Goal: Task Accomplishment & Management: Complete application form

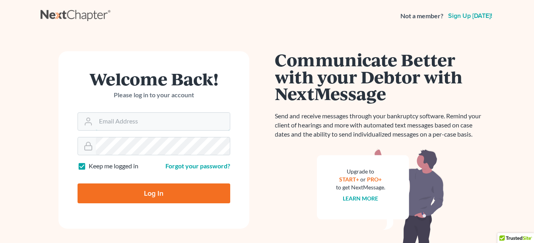
type input "[PERSON_NAME][EMAIL_ADDRESS][DOMAIN_NAME]"
click at [149, 190] on input "Log In" at bounding box center [153, 194] width 153 height 20
type input "Thinking..."
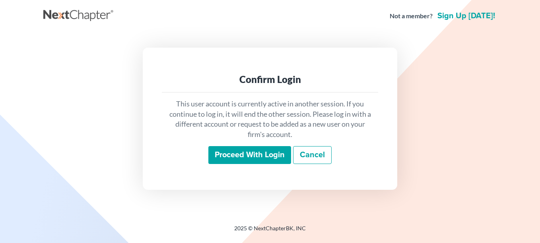
click at [240, 161] on input "Proceed with login" at bounding box center [249, 155] width 83 height 18
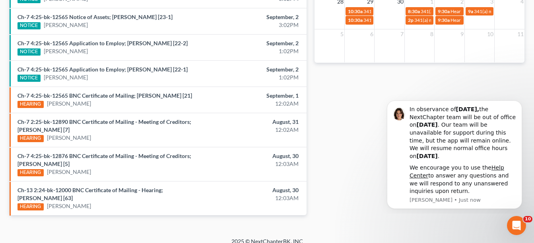
scroll to position [383, 0]
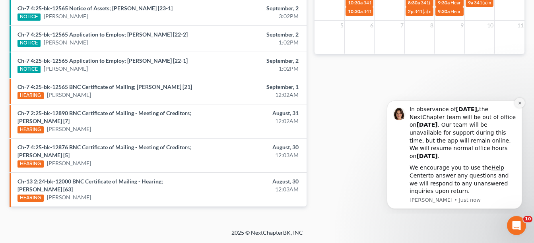
click at [521, 104] on icon "Dismiss notification" at bounding box center [519, 103] width 4 height 4
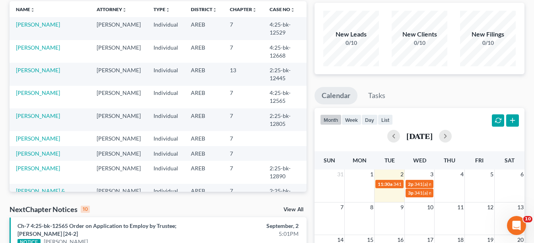
scroll to position [65, 0]
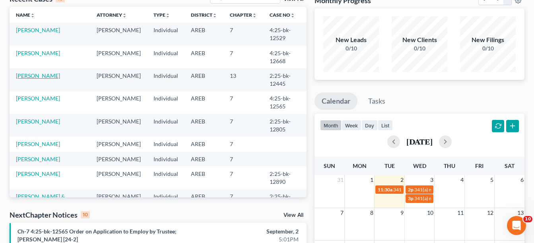
click at [22, 74] on link "[PERSON_NAME]" at bounding box center [38, 75] width 44 height 7
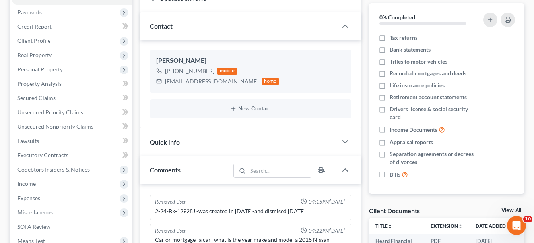
scroll to position [146, 0]
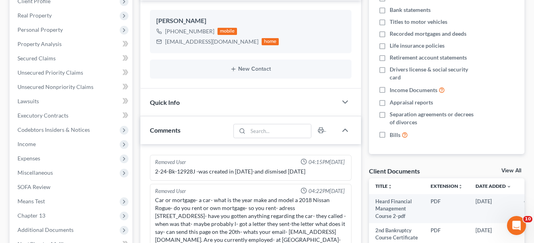
click at [517, 170] on link "View All" at bounding box center [511, 171] width 20 height 6
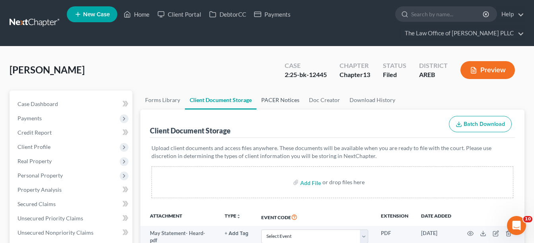
click at [275, 102] on link "PACER Notices" at bounding box center [280, 100] width 48 height 19
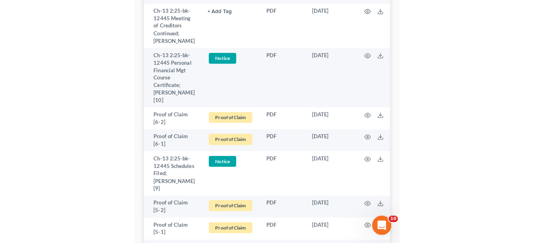
scroll to position [437, 0]
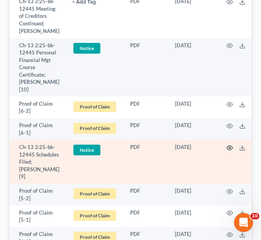
click at [229, 149] on icon "button" at bounding box center [230, 148] width 6 height 6
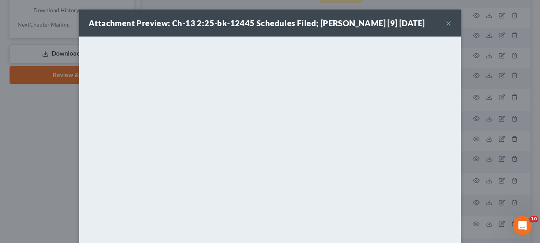
click at [341, 27] on strong "Attachment Preview: Ch-13 2:25-bk-12445 Schedules Filed; [PERSON_NAME] [9] [DAT…" at bounding box center [257, 23] width 336 height 10
click at [445, 23] on button "×" at bounding box center [448, 23] width 6 height 10
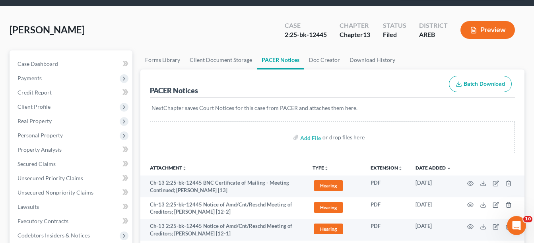
scroll to position [40, 0]
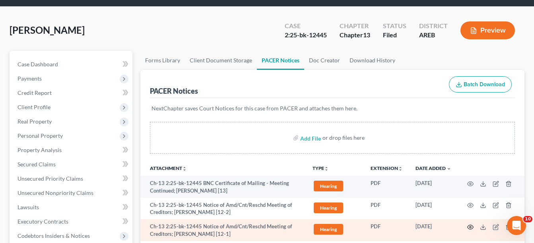
click at [472, 224] on icon "button" at bounding box center [470, 227] width 6 height 6
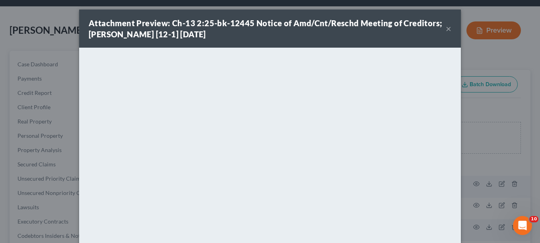
click at [447, 29] on button "×" at bounding box center [448, 29] width 6 height 10
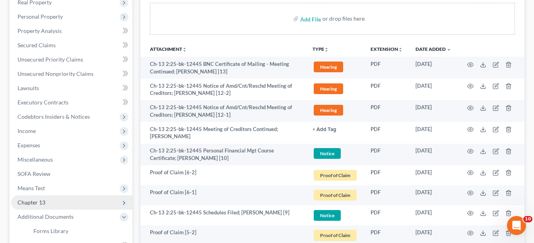
scroll to position [238, 0]
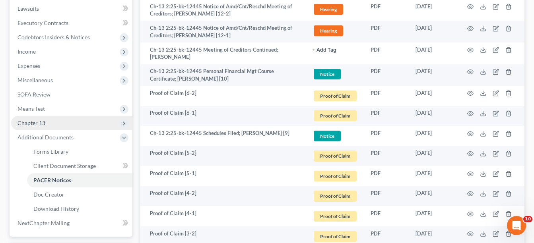
click at [77, 124] on span "Chapter 13" at bounding box center [71, 123] width 121 height 14
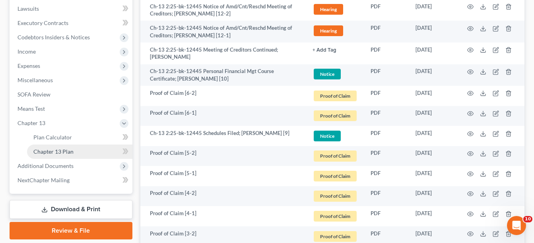
click at [65, 150] on span "Chapter 13 Plan" at bounding box center [53, 151] width 40 height 7
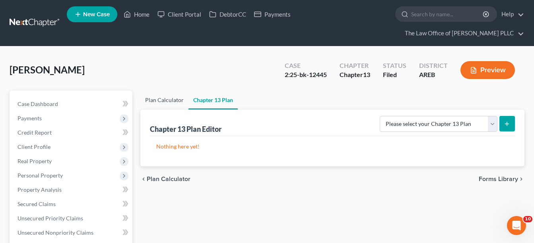
click at [172, 99] on link "Plan Calculator" at bounding box center [164, 100] width 48 height 19
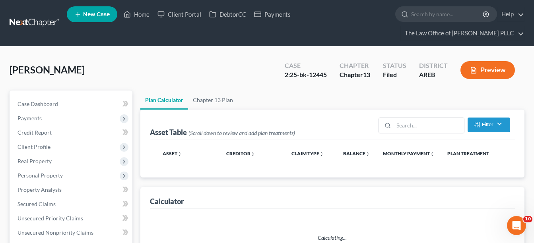
select select "59"
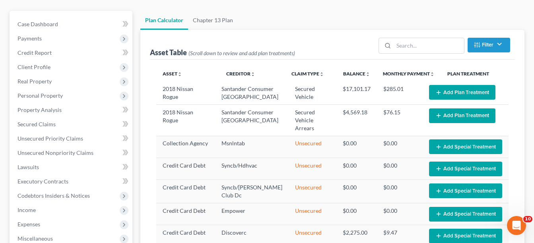
scroll to position [79, 0]
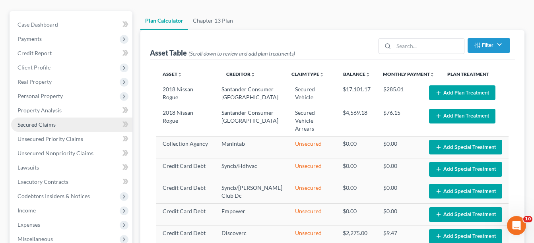
click at [34, 124] on span "Secured Claims" at bounding box center [36, 124] width 38 height 7
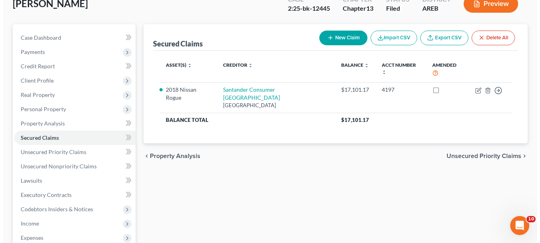
scroll to position [79, 0]
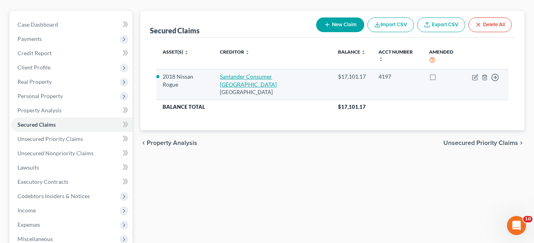
click at [276, 73] on link "Santander Consumer [GEOGRAPHIC_DATA]" at bounding box center [248, 80] width 57 height 15
select select "45"
select select "2"
select select "0"
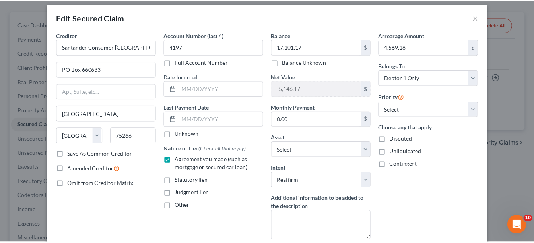
scroll to position [0, 0]
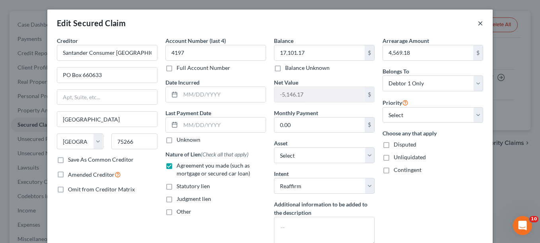
click at [477, 26] on button "×" at bounding box center [480, 23] width 6 height 10
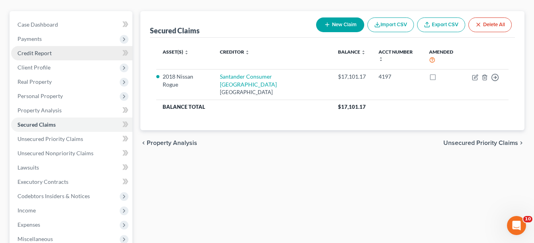
click at [45, 52] on span "Credit Report" at bounding box center [34, 53] width 34 height 7
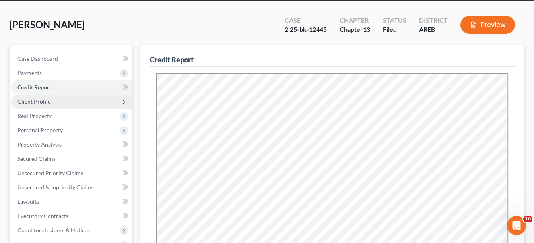
scroll to position [40, 0]
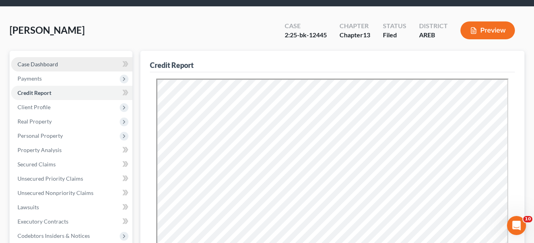
click at [59, 63] on link "Case Dashboard" at bounding box center [71, 64] width 121 height 14
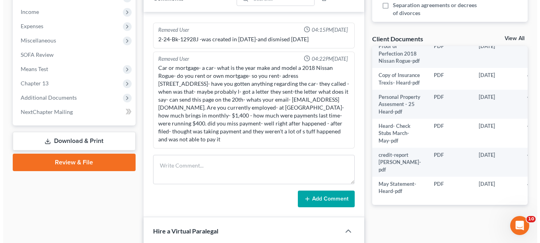
scroll to position [318, 0]
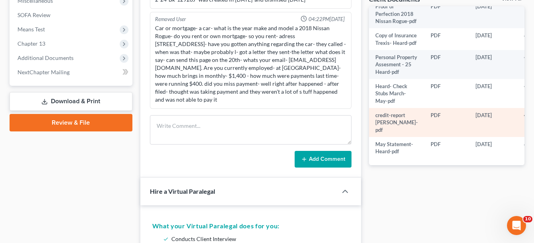
click at [524, 112] on icon "button" at bounding box center [527, 115] width 6 height 6
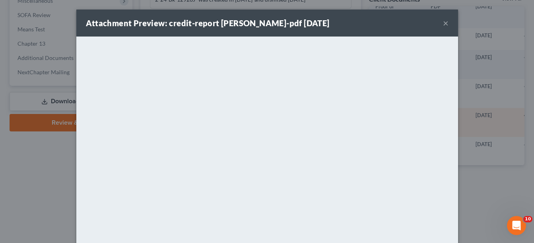
scroll to position [28, 0]
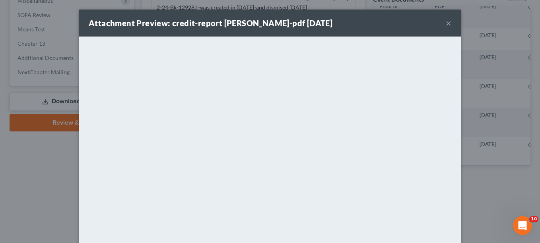
click at [445, 22] on button "×" at bounding box center [448, 23] width 6 height 10
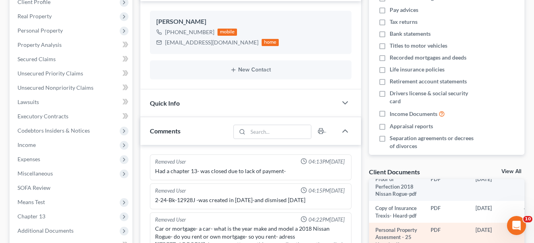
scroll to position [159, 0]
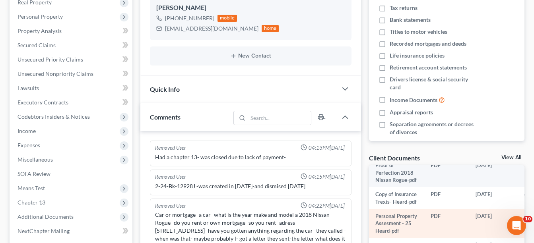
click at [524, 213] on icon "button" at bounding box center [527, 216] width 6 height 6
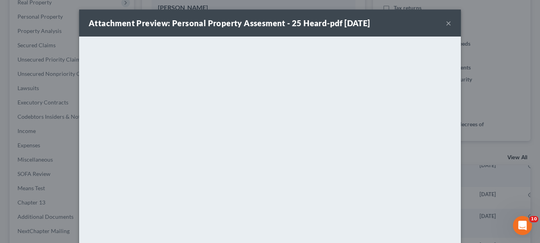
click at [445, 22] on button "×" at bounding box center [448, 23] width 6 height 10
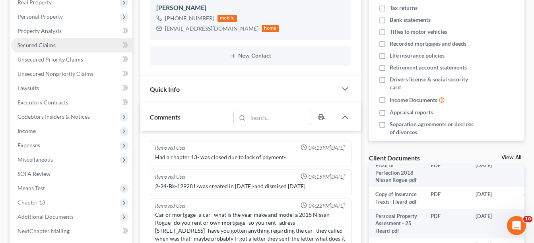
click at [56, 45] on link "Secured Claims" at bounding box center [71, 45] width 121 height 14
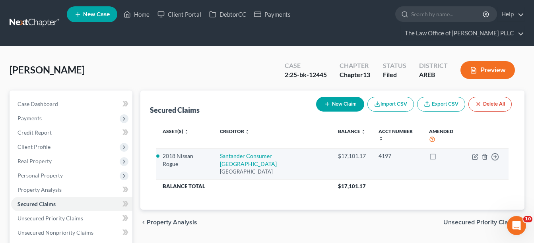
click at [274, 168] on div "[GEOGRAPHIC_DATA]" at bounding box center [272, 172] width 105 height 8
click at [274, 153] on link "Santander Consumer [GEOGRAPHIC_DATA]" at bounding box center [248, 160] width 57 height 15
select select "45"
select select "6"
select select "2"
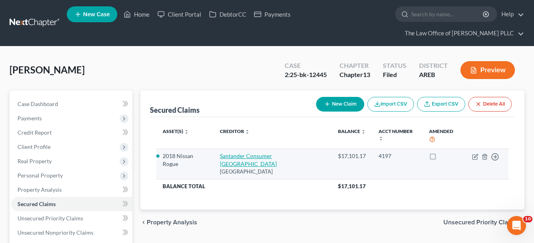
select select "0"
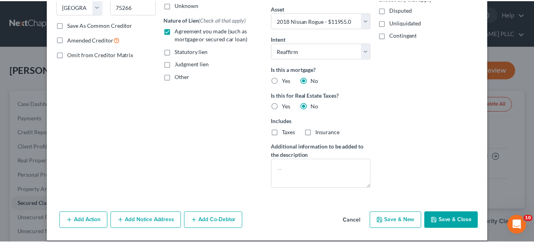
scroll to position [143, 0]
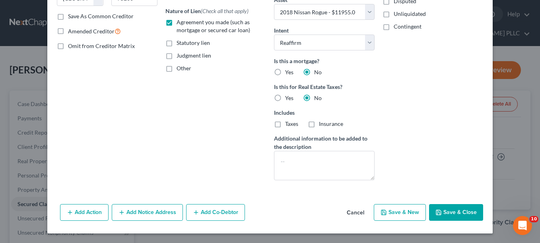
click at [447, 216] on button "Save & Close" at bounding box center [456, 212] width 54 height 17
select select
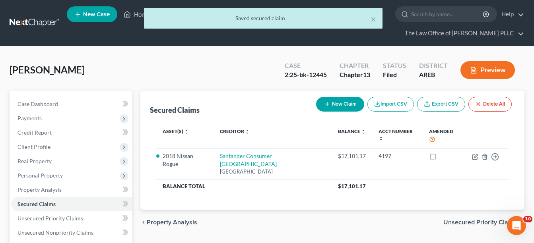
click at [471, 219] on span "Unsecured Priority Claims" at bounding box center [480, 222] width 75 height 6
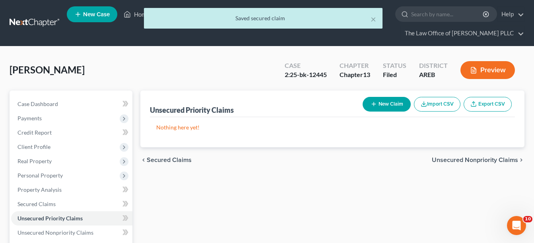
click at [469, 162] on span "Unsecured Nonpriority Claims" at bounding box center [475, 160] width 86 height 6
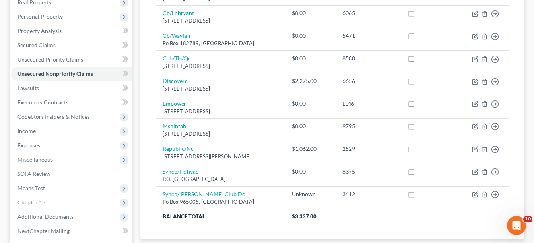
scroll to position [199, 0]
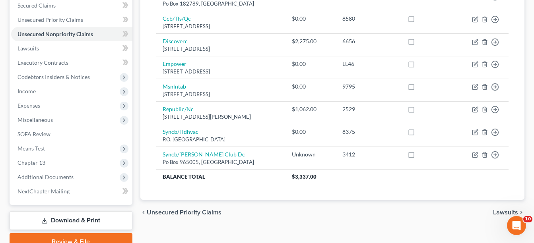
click at [499, 212] on span "Lawsuits" at bounding box center [505, 212] width 25 height 6
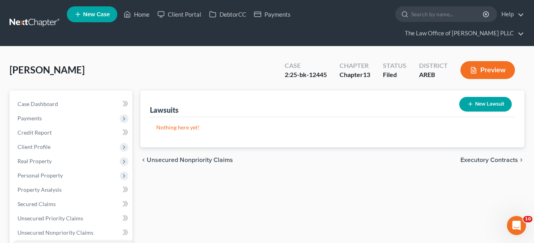
click at [495, 158] on span "Executory Contracts" at bounding box center [489, 160] width 58 height 6
click at [495, 158] on span "Codebtors" at bounding box center [503, 160] width 30 height 6
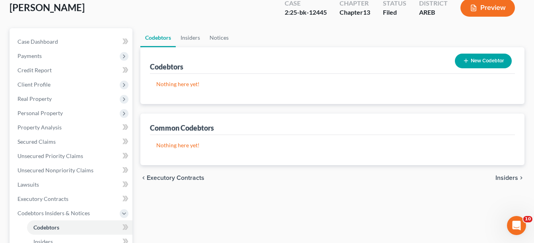
scroll to position [119, 0]
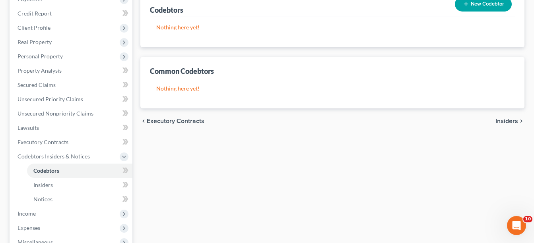
click at [509, 123] on span "Insiders" at bounding box center [506, 121] width 23 height 6
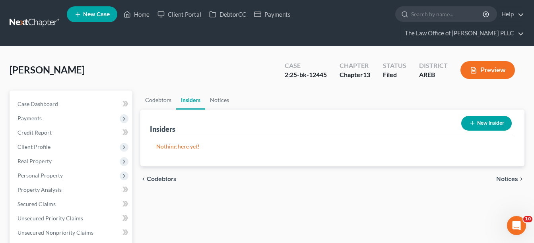
click at [505, 176] on span "Notices" at bounding box center [507, 179] width 22 height 6
click at [505, 176] on span "Employment Income" at bounding box center [489, 179] width 57 height 6
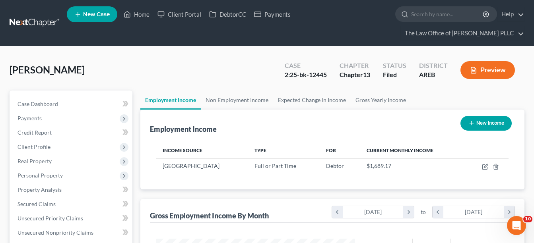
scroll to position [143, 215]
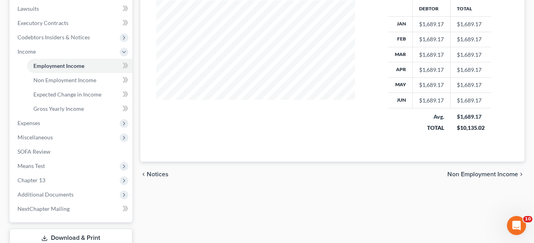
click at [506, 176] on span "Non Employment Income" at bounding box center [482, 174] width 71 height 6
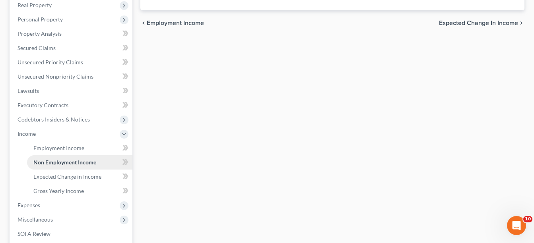
scroll to position [199, 0]
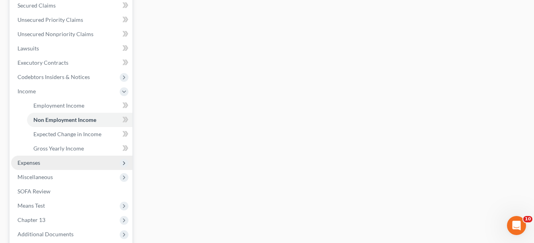
click at [72, 164] on span "Expenses" at bounding box center [71, 163] width 121 height 14
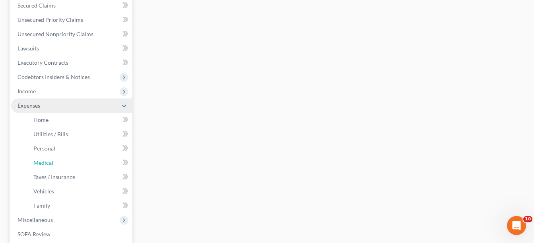
click at [72, 164] on link "Medical" at bounding box center [79, 163] width 105 height 14
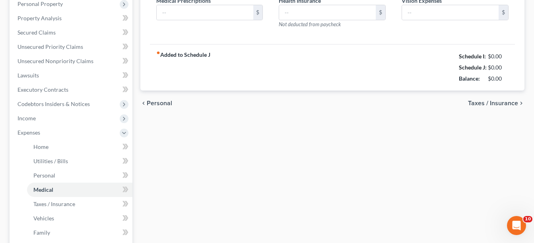
type input "0.00"
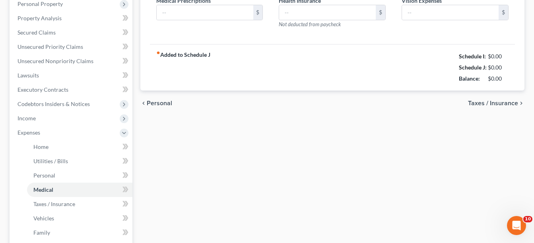
type input "0.00"
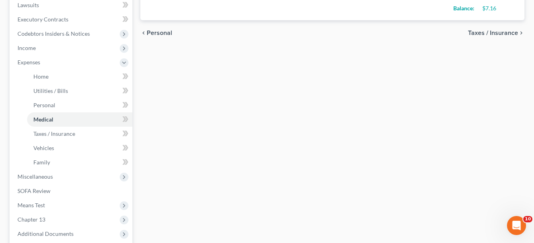
scroll to position [278, 0]
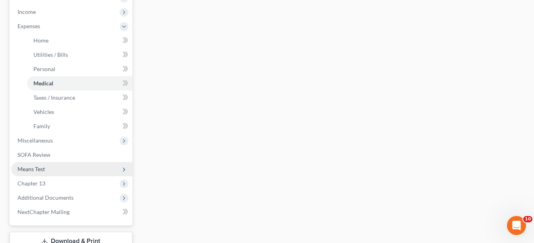
click at [45, 169] on span "Means Test" at bounding box center [30, 169] width 27 height 7
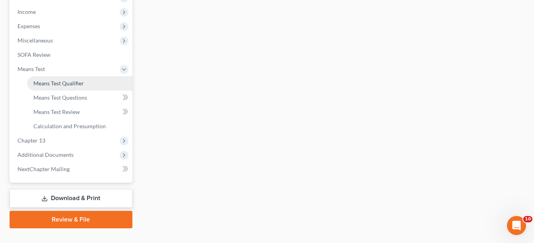
click at [68, 86] on span "Means Test Qualifier" at bounding box center [58, 83] width 50 height 7
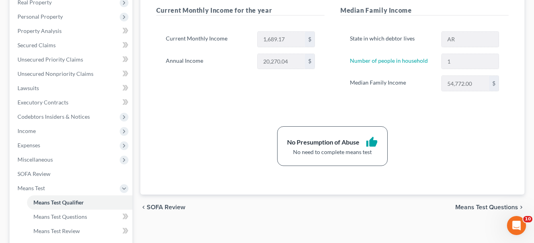
scroll to position [278, 0]
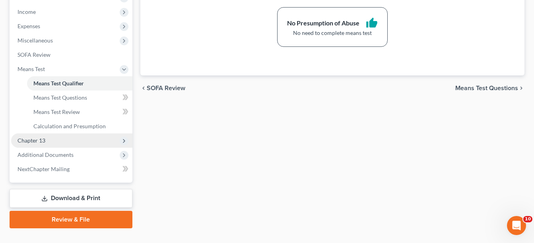
click at [63, 138] on span "Chapter 13" at bounding box center [71, 141] width 121 height 14
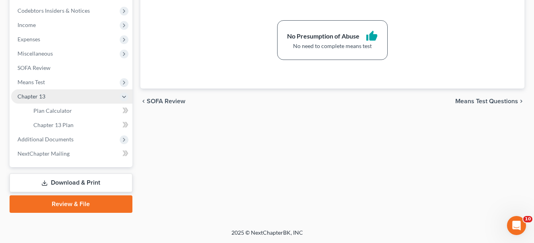
scroll to position [265, 0]
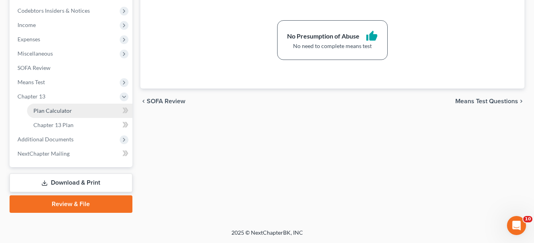
click at [64, 110] on span "Plan Calculator" at bounding box center [52, 110] width 39 height 7
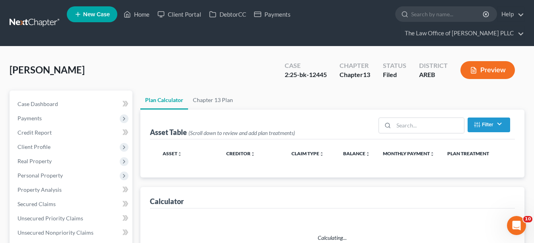
select select "59"
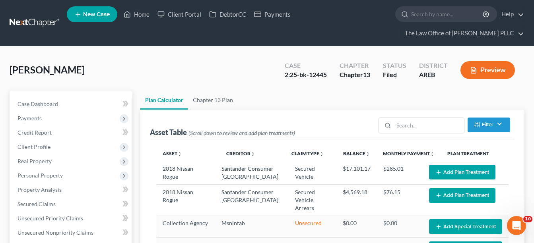
click at [434, 168] on button "Add Plan Treatment" at bounding box center [462, 172] width 66 height 15
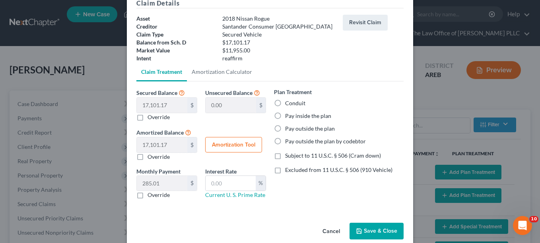
scroll to position [50, 0]
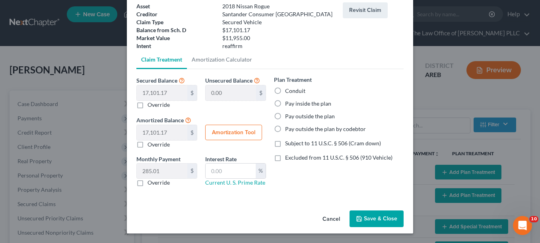
click at [285, 105] on label "Pay inside the plan" at bounding box center [308, 104] width 46 height 8
click at [288, 105] on input "Pay inside the plan" at bounding box center [290, 102] width 5 height 5
radio input "true"
click at [285, 145] on label "Subject to 11 U.S.C. § 506 (Cram down)" at bounding box center [333, 143] width 96 height 8
click at [288, 145] on input "Subject to 11 U.S.C. § 506 (Cram down)" at bounding box center [290, 141] width 5 height 5
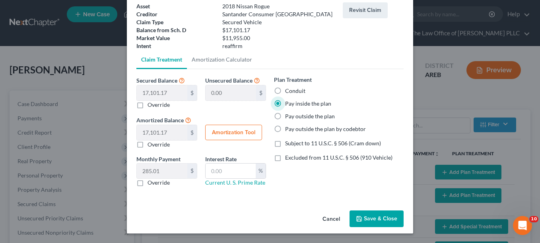
checkbox input "true"
click at [147, 108] on label "Override" at bounding box center [158, 105] width 22 height 8
click at [151, 106] on input "Override" at bounding box center [153, 103] width 5 height 5
checkbox input "true"
click at [159, 93] on input "text" at bounding box center [162, 92] width 50 height 15
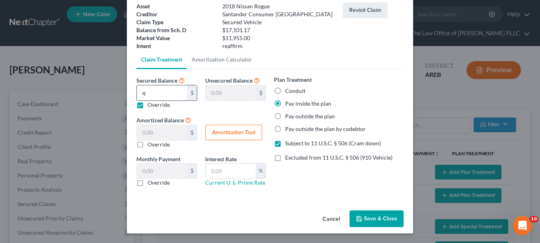
type input "0"
type input "17,101.17"
type input "0"
type input "01"
type input "17,100.17"
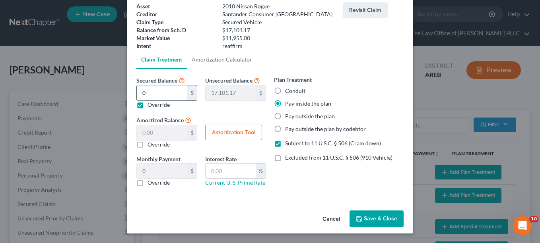
type input "01.00"
type input "0.01"
type input "0"
type input "17,101.17"
type input "0.00"
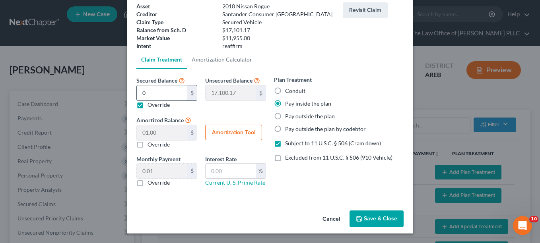
type input "0"
type input "1"
type input "17,100.17"
type input "1.00"
type input "0.01"
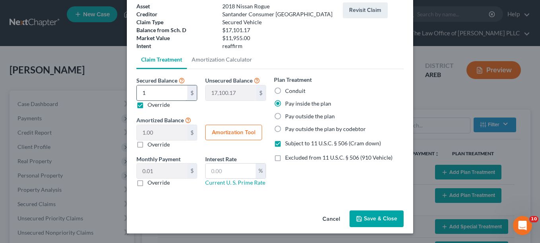
type input "11"
type input "17,090.17"
type input "11.00"
type input "0.18"
type input "119"
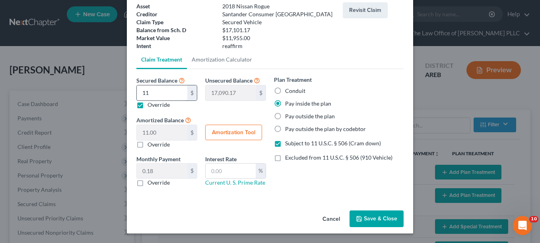
type input "16,982.17"
type input "119.00"
type input "1.98"
type input "1195"
type input "15,906.16"
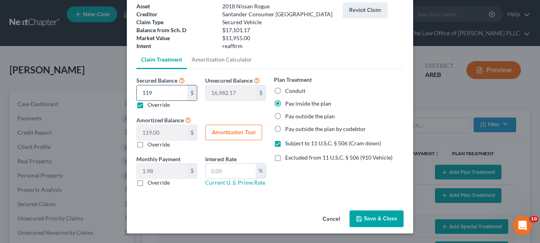
type input "1,195.00"
type input "19.91"
type input "1,1955"
type input "5,146.16"
type input "11,955.00"
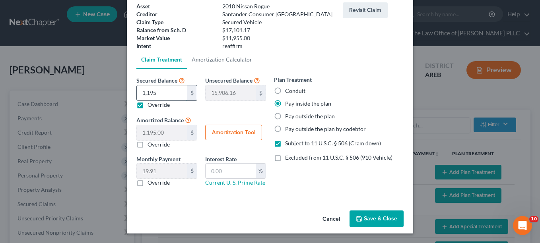
type input "199.25"
type input "11,955.00"
click at [225, 172] on input "text" at bounding box center [230, 171] width 50 height 15
type input "9.00"
click at [221, 62] on link "Amortization Calculator" at bounding box center [222, 59] width 70 height 19
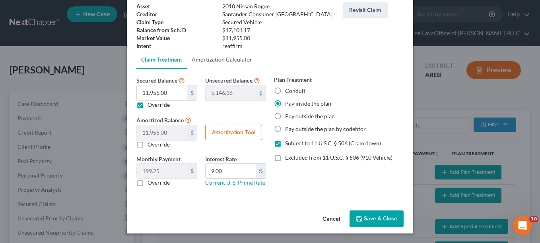
type input "11,955.00"
type input "9.00"
type input "60"
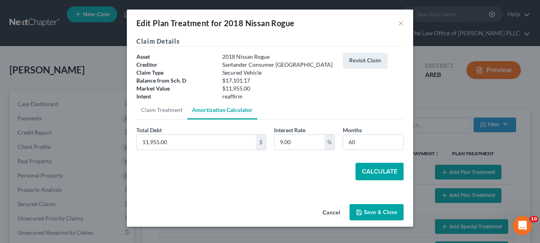
scroll to position [0, 0]
click at [369, 170] on button "Calculate" at bounding box center [379, 171] width 48 height 17
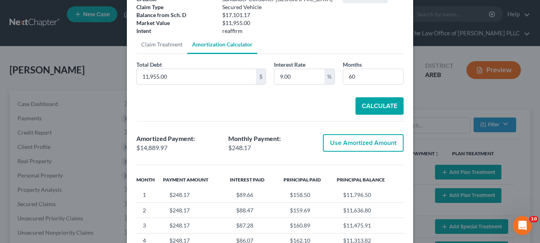
scroll to position [79, 0]
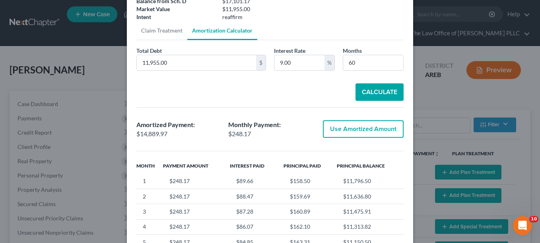
click at [362, 134] on button "Use Amortized Amount" at bounding box center [363, 128] width 81 height 17
type input "14,889.96"
checkbox input "true"
type input "248.16"
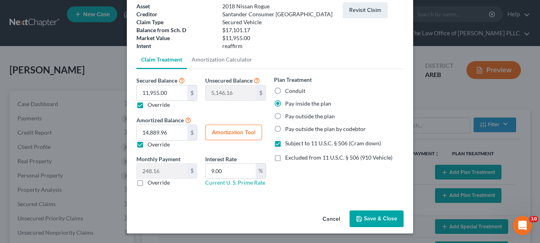
scroll to position [50, 0]
click at [356, 216] on icon "button" at bounding box center [359, 219] width 6 height 6
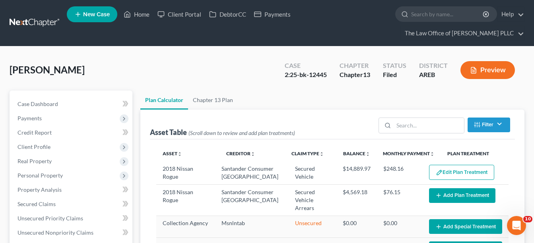
select select "59"
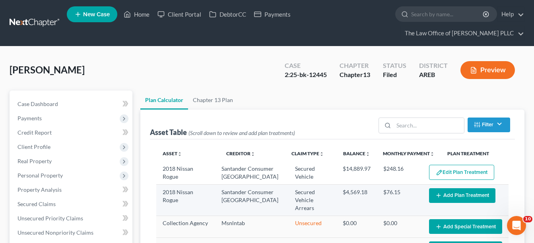
click at [454, 197] on button "Add Plan Treatment" at bounding box center [462, 195] width 66 height 15
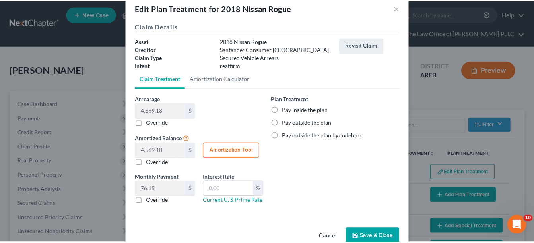
scroll to position [0, 0]
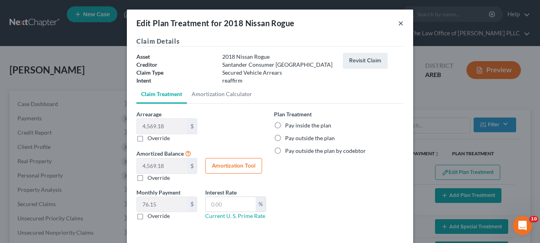
click at [398, 23] on button "×" at bounding box center [401, 23] width 6 height 10
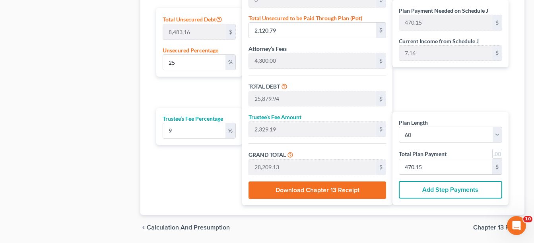
scroll to position [544, 0]
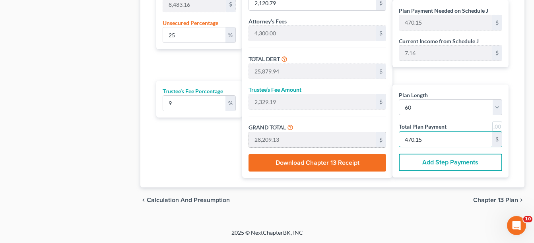
type input "0"
type input "275.22"
type input "24.77"
type input "300.00"
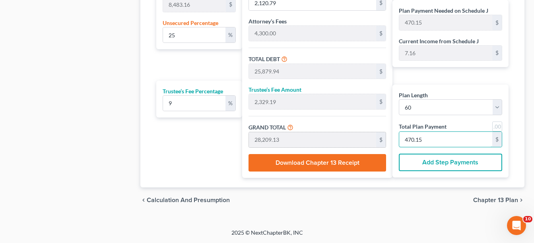
type input "5"
type input "2,752.29"
type input "247.70"
type input "3,000.00"
type input "50"
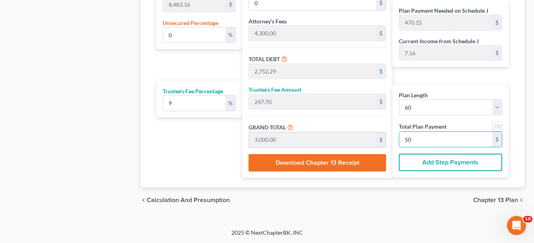
type input "44.37"
type input "3,763.78"
type input "27,522.93"
type input "2,477.06"
type input "30,000.00"
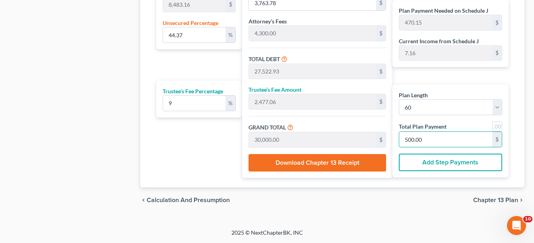
type input "500.00"
click at [485, 199] on span "Chapter 13 Plan" at bounding box center [495, 200] width 45 height 6
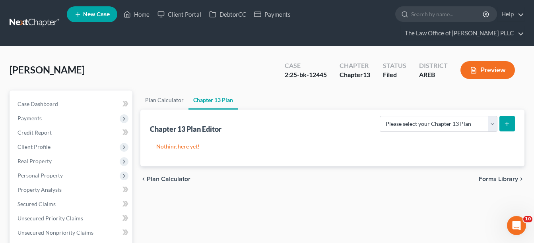
click at [509, 124] on icon "submit" at bounding box center [506, 124] width 6 height 6
click at [504, 124] on icon "submit" at bounding box center [506, 124] width 6 height 6
drag, startPoint x: 480, startPoint y: 124, endPoint x: 486, endPoint y: 127, distance: 6.6
click at [480, 124] on select "Please select your Chapter 13 Plan District of [US_STATE] - Revised 1/20 Nation…" at bounding box center [438, 124] width 118 height 16
select select "0"
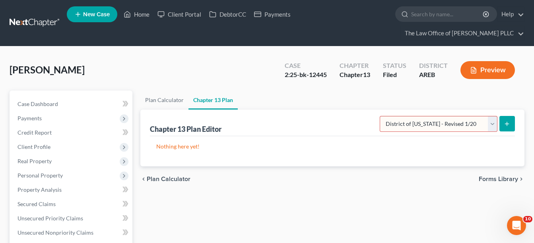
click at [382, 116] on select "Please select your Chapter 13 Plan District of [US_STATE] - Revised 1/20 Nation…" at bounding box center [438, 124] width 118 height 16
click at [504, 124] on icon "submit" at bounding box center [506, 124] width 6 height 6
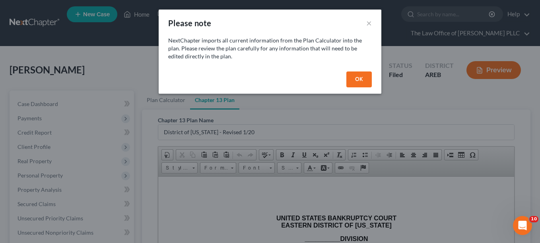
click at [361, 77] on button "OK" at bounding box center [358, 80] width 25 height 16
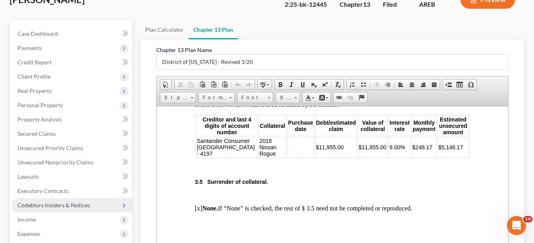
scroll to position [79, 0]
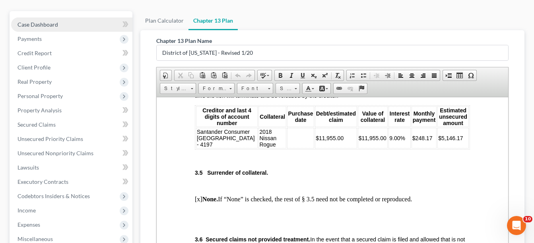
click at [54, 27] on span "Case Dashboard" at bounding box center [37, 24] width 41 height 7
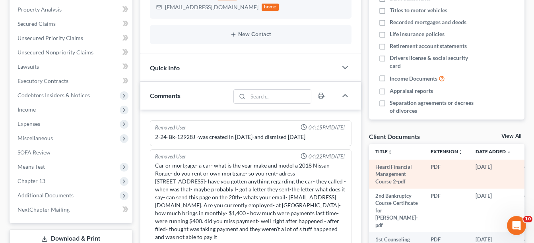
scroll to position [199, 0]
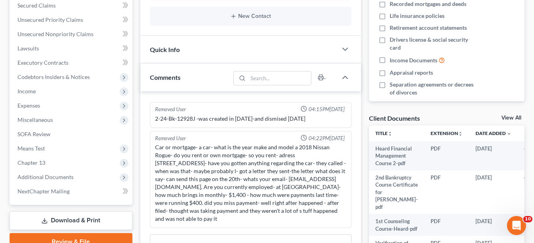
click at [503, 117] on link "View All" at bounding box center [511, 118] width 20 height 6
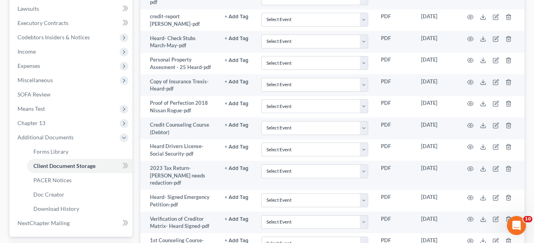
scroll to position [199, 0]
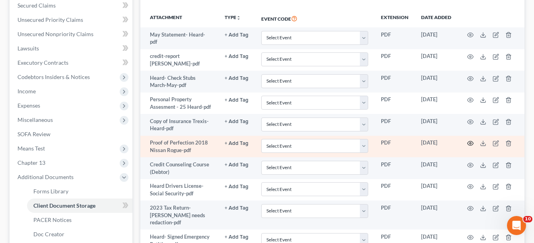
click at [468, 144] on icon "button" at bounding box center [470, 143] width 6 height 6
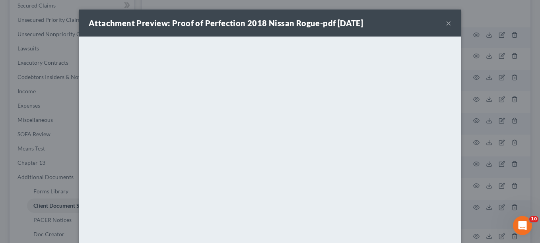
click at [445, 25] on button "×" at bounding box center [448, 23] width 6 height 10
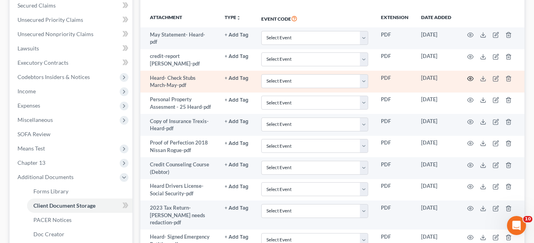
click at [472, 80] on icon "button" at bounding box center [470, 78] width 6 height 4
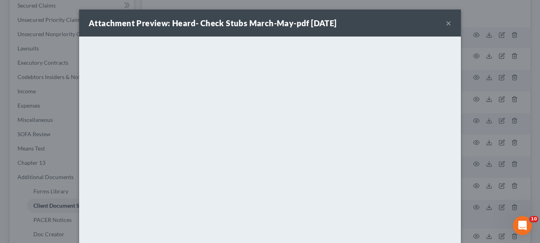
click at [446, 23] on button "×" at bounding box center [448, 23] width 6 height 10
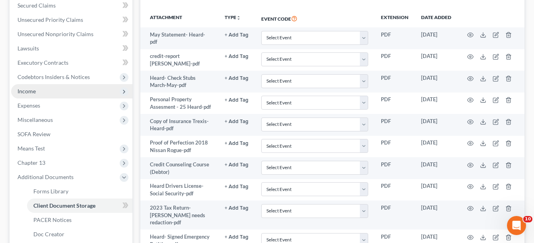
click at [37, 89] on span "Income" at bounding box center [71, 91] width 121 height 14
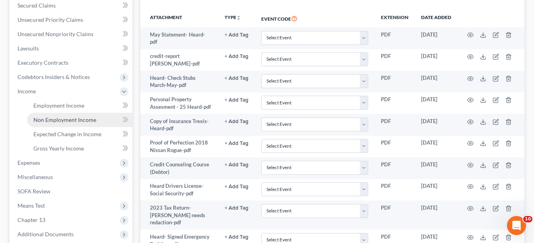
click at [69, 118] on span "Non Employment Income" at bounding box center [64, 119] width 63 height 7
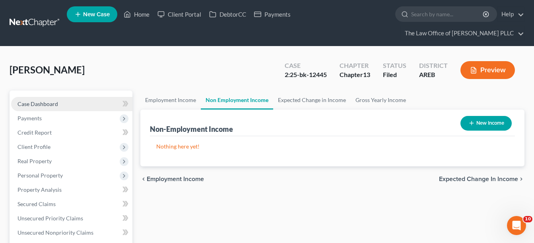
click at [48, 107] on link "Case Dashboard" at bounding box center [71, 104] width 121 height 14
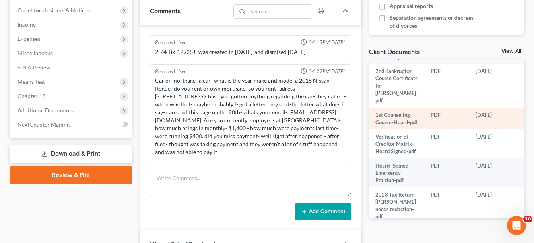
scroll to position [278, 0]
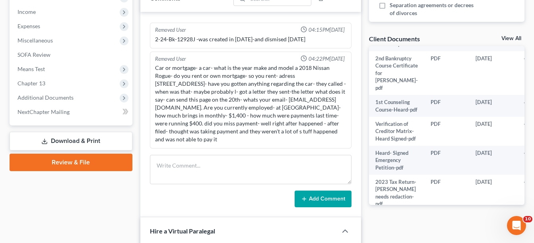
click at [503, 37] on link "View All" at bounding box center [511, 39] width 20 height 6
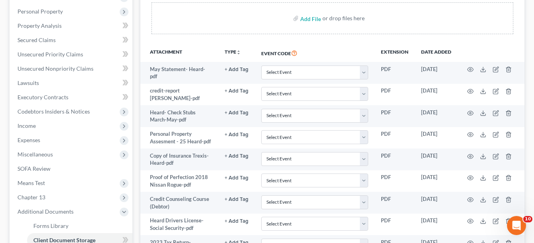
scroll to position [79, 0]
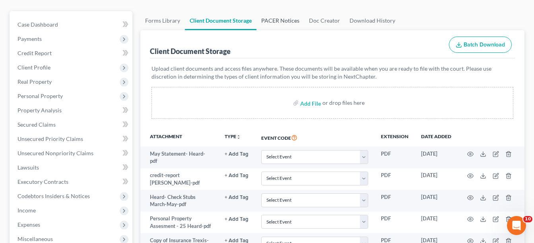
click at [285, 23] on link "PACER Notices" at bounding box center [280, 20] width 48 height 19
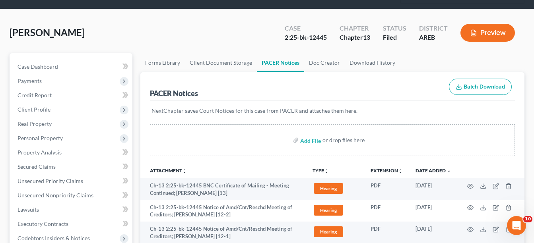
scroll to position [40, 0]
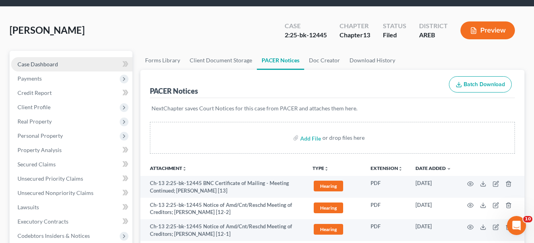
click at [48, 64] on span "Case Dashboard" at bounding box center [37, 64] width 41 height 7
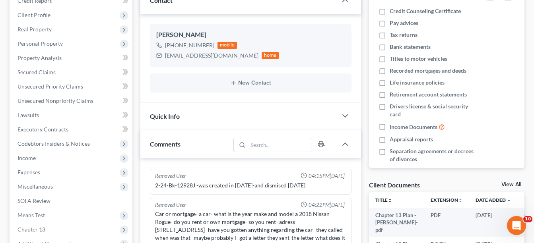
scroll to position [199, 0]
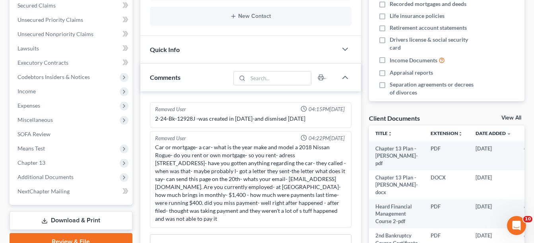
click at [509, 116] on link "View All" at bounding box center [511, 118] width 20 height 6
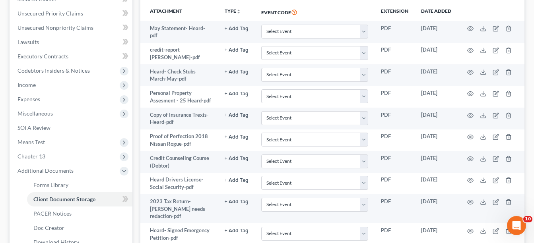
scroll to position [74, 0]
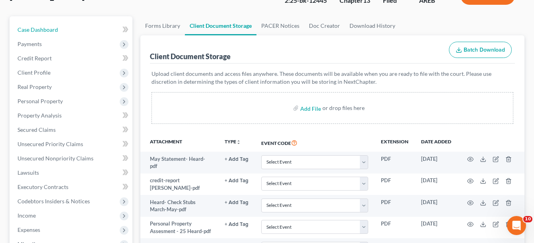
drag, startPoint x: 41, startPoint y: 30, endPoint x: 172, endPoint y: 87, distance: 142.8
click at [41, 30] on span "Case Dashboard" at bounding box center [37, 29] width 41 height 7
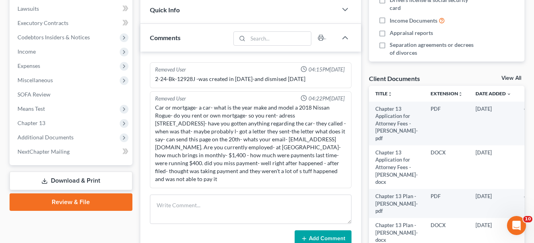
scroll to position [278, 0]
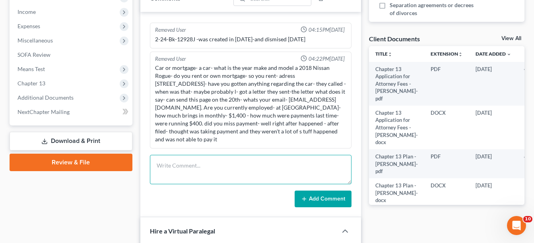
click at [194, 165] on textarea at bounding box center [250, 169] width 201 height 29
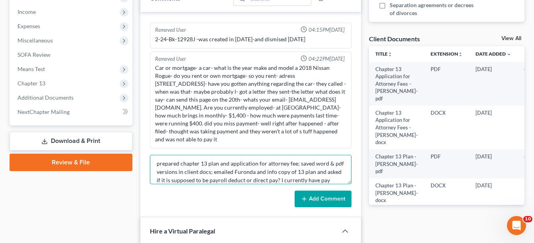
scroll to position [10, 0]
type textarea "prepared chapter 13 plan and application for attorney fee; saved word & pdf ver…"
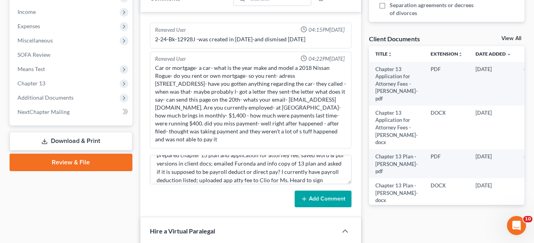
click at [322, 196] on button "Add Comment" at bounding box center [322, 199] width 57 height 17
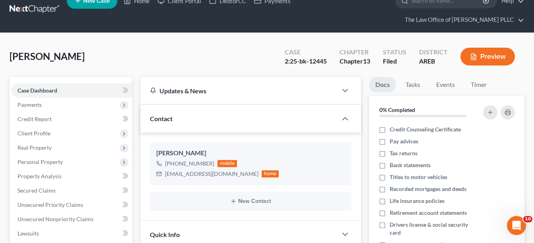
scroll to position [0, 0]
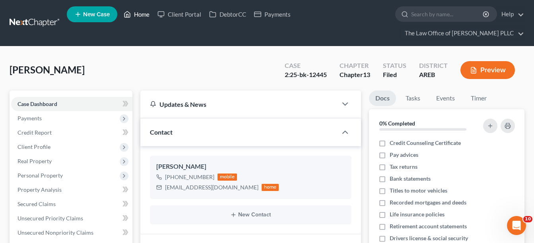
drag, startPoint x: 136, startPoint y: 11, endPoint x: 133, endPoint y: 116, distance: 105.4
click at [136, 11] on link "Home" at bounding box center [137, 14] width 34 height 14
